Goal: Transaction & Acquisition: Purchase product/service

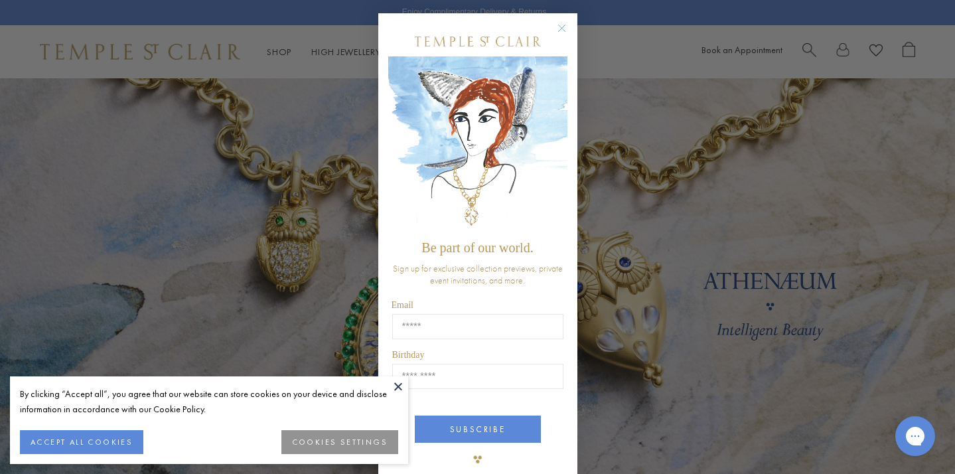
click at [169, 220] on div "Close dialog Be part of our world. Sign up for exclusive collection previews, p…" at bounding box center [477, 237] width 955 height 474
click at [556, 28] on circle "Close dialog" at bounding box center [561, 29] width 16 height 16
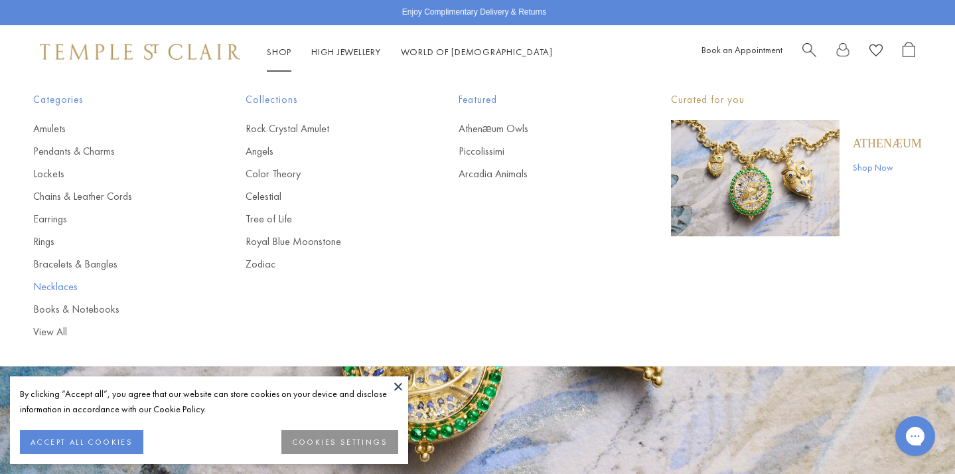
click at [56, 291] on link "Necklaces" at bounding box center [112, 286] width 159 height 15
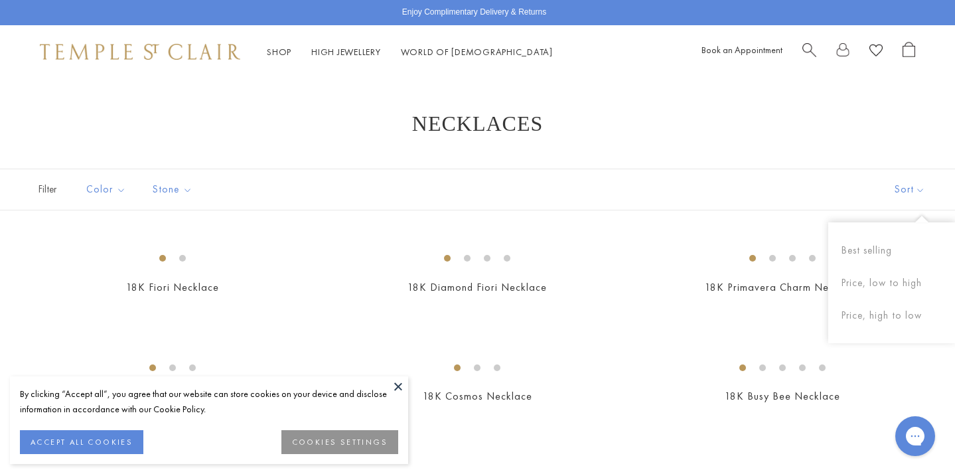
click at [907, 184] on button "Sort" at bounding box center [910, 189] width 90 height 40
click at [908, 192] on button "Sort" at bounding box center [910, 189] width 90 height 40
click at [870, 289] on button "Price, low to high" at bounding box center [891, 283] width 127 height 33
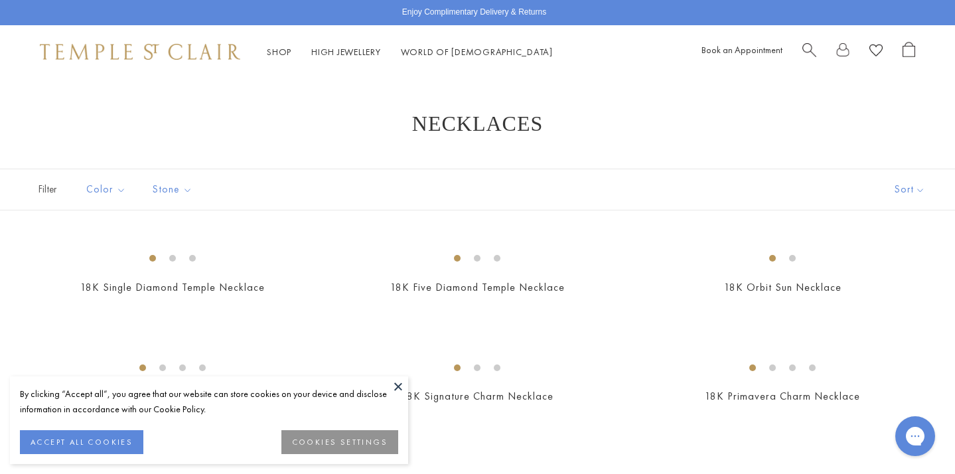
click at [122, 448] on button "ACCEPT ALL COOKIES" at bounding box center [81, 442] width 123 height 24
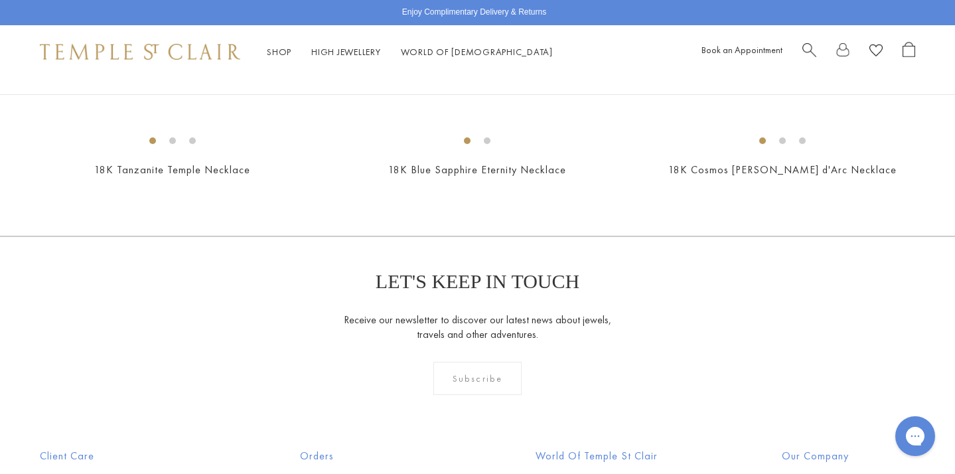
scroll to position [1707, 0]
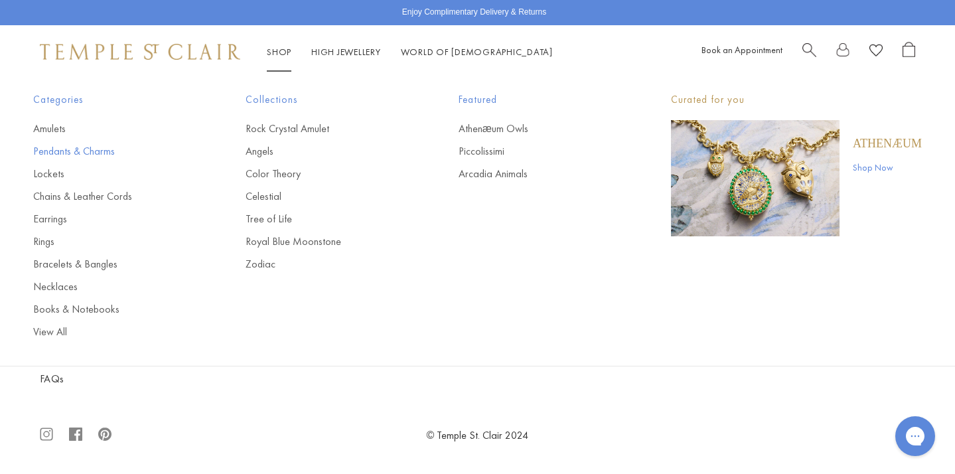
click at [58, 152] on link "Pendants & Charms" at bounding box center [112, 151] width 159 height 15
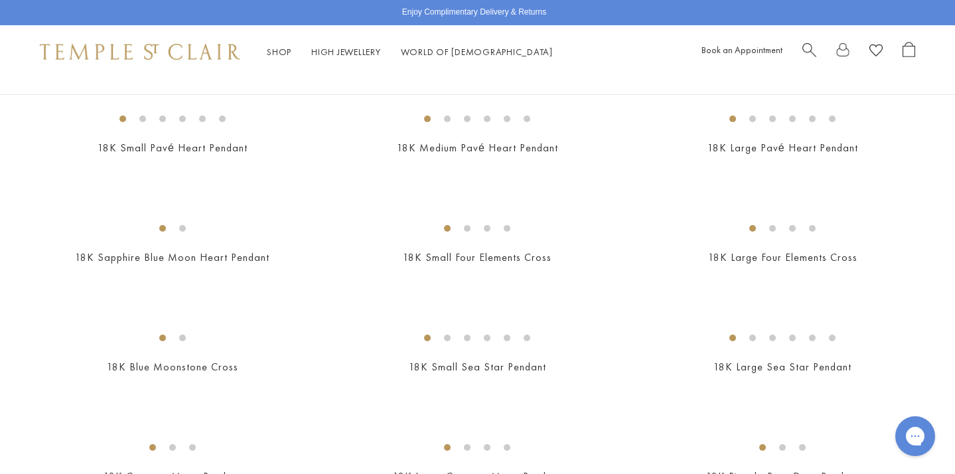
scroll to position [1500, 0]
